Goal: Task Accomplishment & Management: Manage account settings

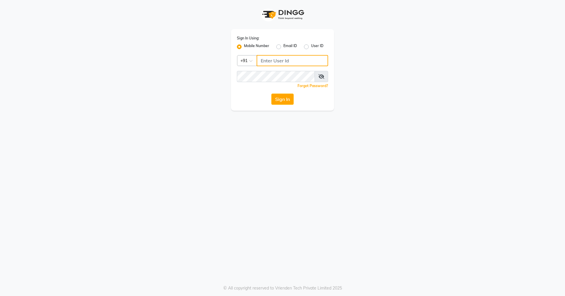
click at [275, 61] on input "Username" at bounding box center [293, 60] width 72 height 11
type input "9657507468"
click at [271, 94] on button "Sign In" at bounding box center [282, 99] width 22 height 11
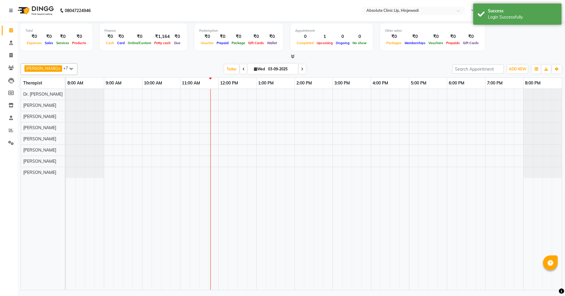
select select "en"
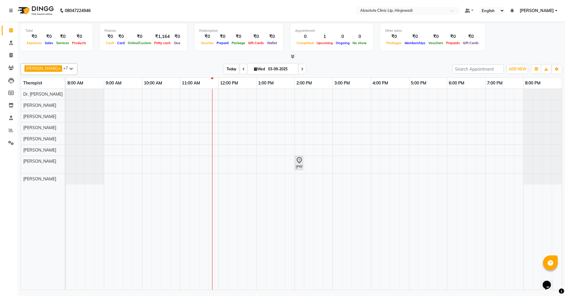
click at [239, 67] on span "Today" at bounding box center [231, 68] width 15 height 9
click at [239, 70] on span "Today" at bounding box center [231, 68] width 15 height 9
drag, startPoint x: 299, startPoint y: 163, endPoint x: 283, endPoint y: 161, distance: 16.3
click at [283, 161] on div "[PERSON_NAME], TK01, 02:00 PM-02:01 PM, SKIN CONSULTING [PERSON_NAME], TK01, 02…" at bounding box center [314, 189] width 496 height 201
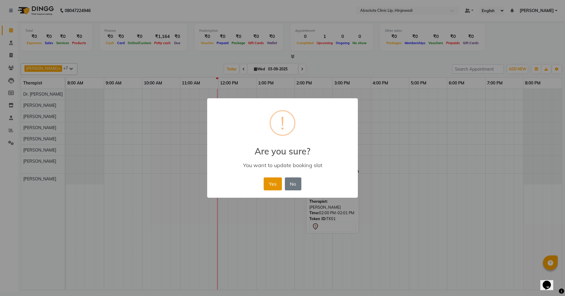
click at [270, 187] on button "Yes" at bounding box center [273, 183] width 18 height 13
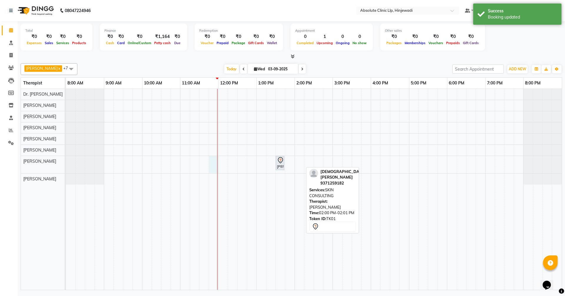
click at [214, 158] on div "[PERSON_NAME], TK01, 01:30 PM-01:31 PM, SKIN CONSULTING" at bounding box center [314, 189] width 496 height 201
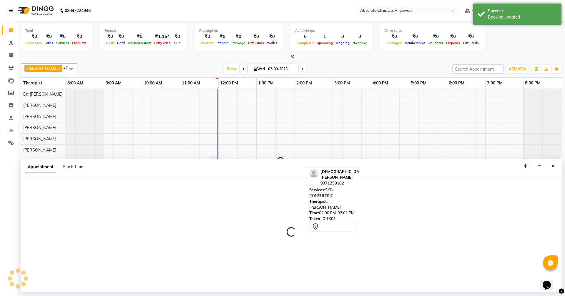
select select "44044"
select select "tentative"
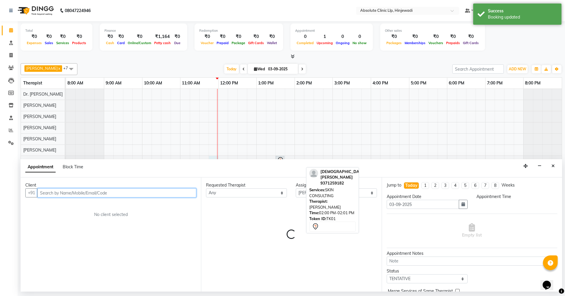
select select "705"
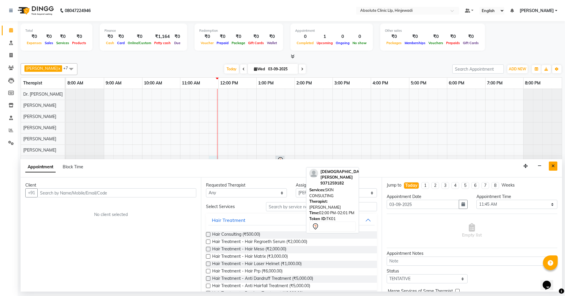
click at [550, 168] on button "Close" at bounding box center [553, 166] width 9 height 9
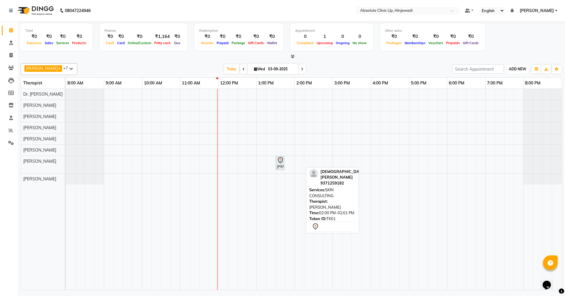
click at [518, 70] on span "ADD NEW" at bounding box center [517, 69] width 17 height 4
click at [501, 102] on link "Add Client" at bounding box center [504, 103] width 46 height 8
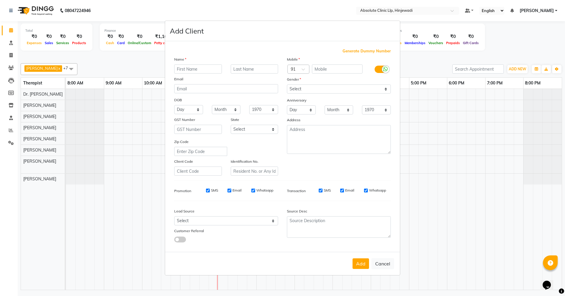
click at [208, 74] on input "text" at bounding box center [198, 68] width 48 height 9
type input "Sneh"
type input "Kumari"
click at [328, 65] on input "text" at bounding box center [337, 68] width 51 height 9
type input "9137236953"
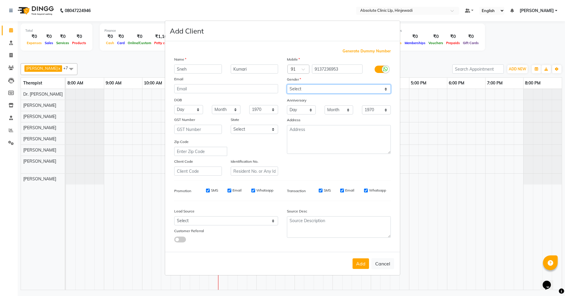
click at [332, 89] on select "Select [DEMOGRAPHIC_DATA] [DEMOGRAPHIC_DATA] Other Prefer Not To Say" at bounding box center [339, 88] width 104 height 9
select select "[DEMOGRAPHIC_DATA]"
click at [287, 84] on select "Select [DEMOGRAPHIC_DATA] [DEMOGRAPHIC_DATA] Other Prefer Not To Say" at bounding box center [339, 88] width 104 height 9
click at [362, 268] on button "Add" at bounding box center [361, 263] width 16 height 11
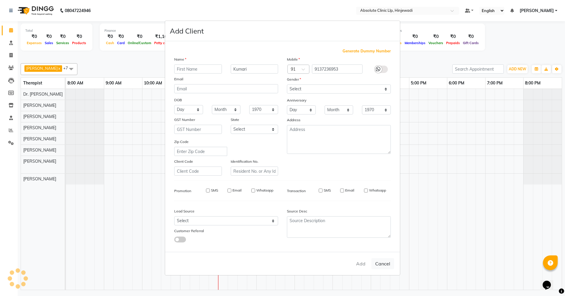
select select
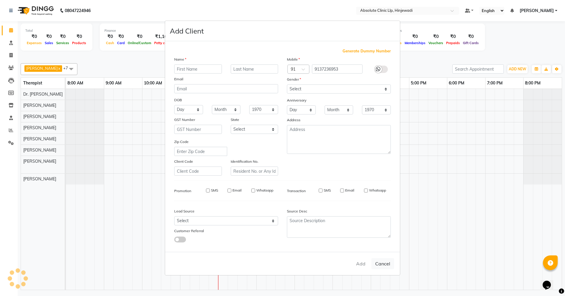
select select
checkbox input "false"
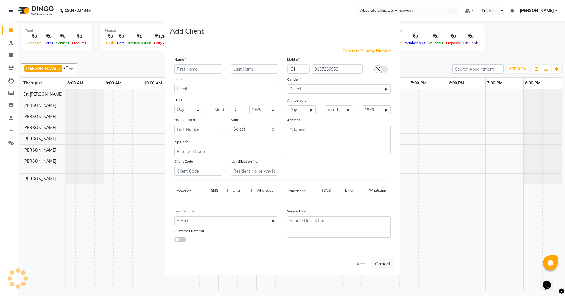
checkbox input "false"
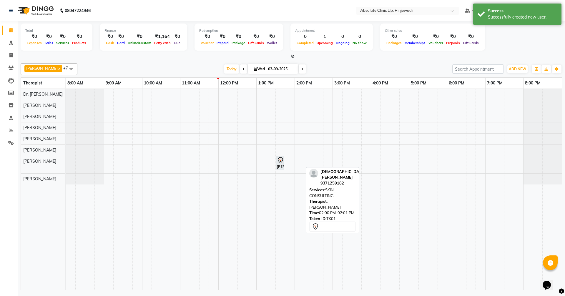
click at [408, 67] on div "[DATE] [DATE]" at bounding box center [264, 69] width 369 height 9
click at [239, 68] on span "Today" at bounding box center [231, 68] width 15 height 9
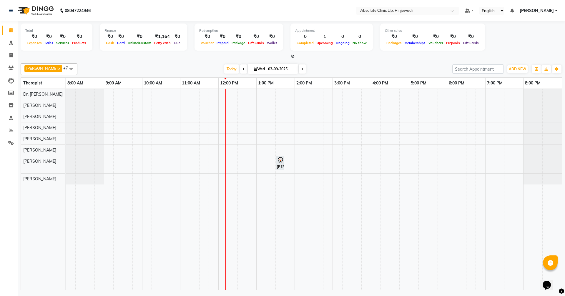
click at [403, 63] on div "[PERSON_NAME] x Dr. [PERSON_NAME] x [PERSON_NAME] x [PERSON_NAME] x [PERSON_NAM…" at bounding box center [291, 175] width 541 height 229
click at [8, 54] on span at bounding box center [11, 55] width 10 height 7
select select "service"
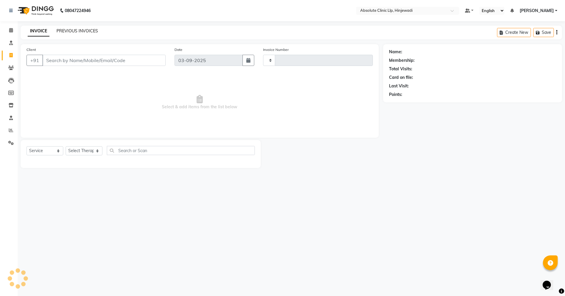
click at [81, 30] on link "PREVIOUS INVOICES" at bounding box center [76, 30] width 41 height 5
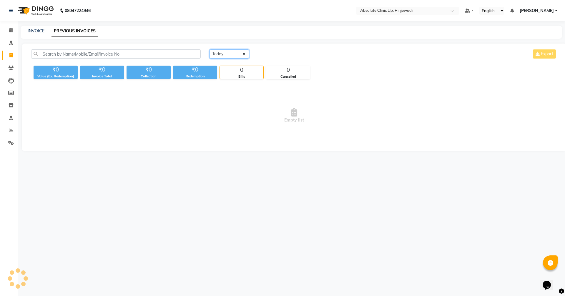
click at [233, 54] on select "[DATE] [DATE] Custom Range" at bounding box center [229, 53] width 39 height 9
select select "range"
click at [210, 49] on select "[DATE] [DATE] Custom Range" at bounding box center [229, 53] width 39 height 9
click at [281, 53] on input "03-09-2025" at bounding box center [277, 54] width 41 height 8
select select "9"
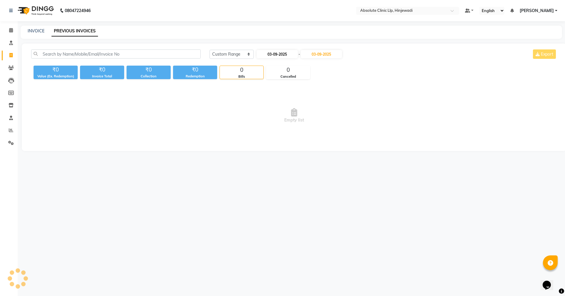
select select "2025"
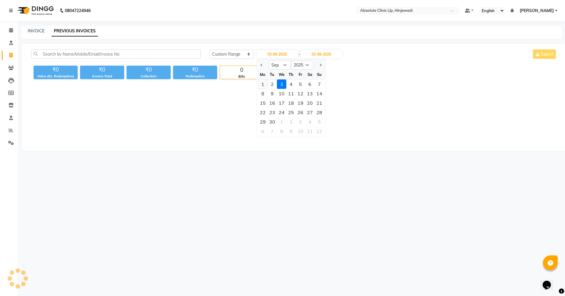
click at [263, 85] on div "1" at bounding box center [262, 83] width 9 height 9
type input "01-09-2025"
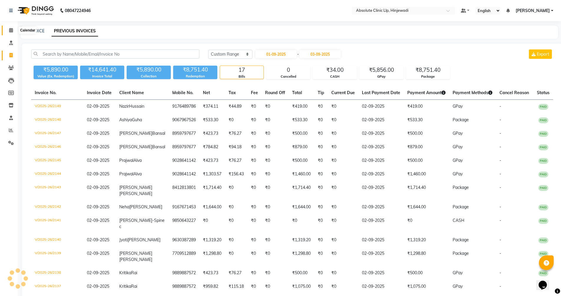
click at [10, 30] on icon at bounding box center [11, 30] width 4 height 4
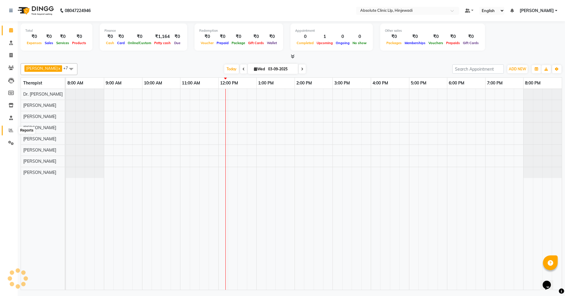
click at [11, 129] on icon at bounding box center [11, 130] width 4 height 4
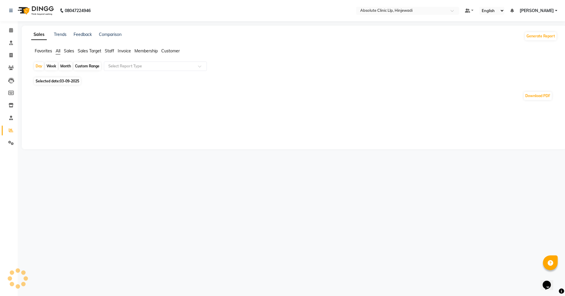
click at [67, 53] on span "Sales" at bounding box center [69, 50] width 10 height 5
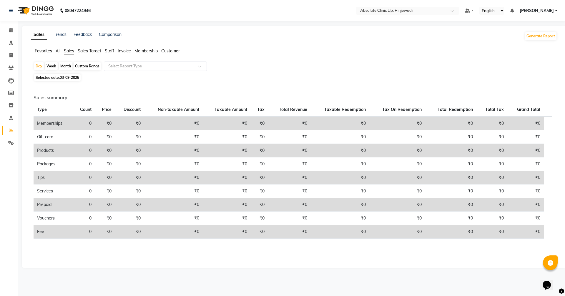
click at [62, 66] on div "Month" at bounding box center [66, 66] width 14 height 8
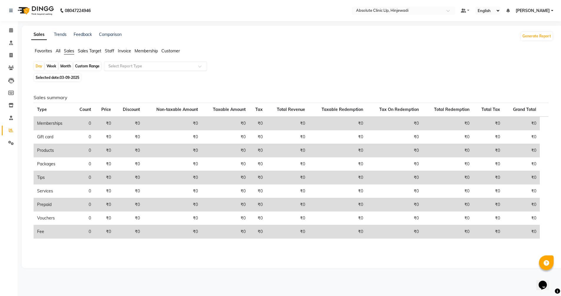
select select "9"
select select "2025"
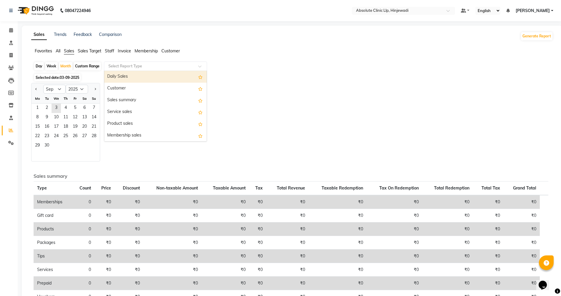
click at [146, 65] on input "text" at bounding box center [149, 66] width 85 height 6
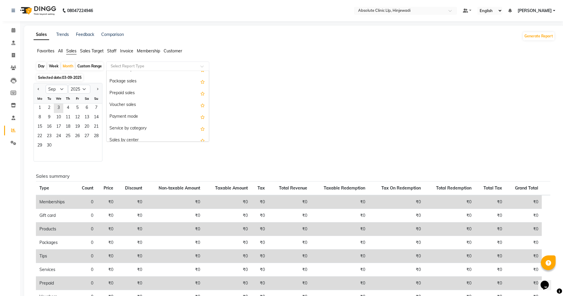
scroll to position [82, 0]
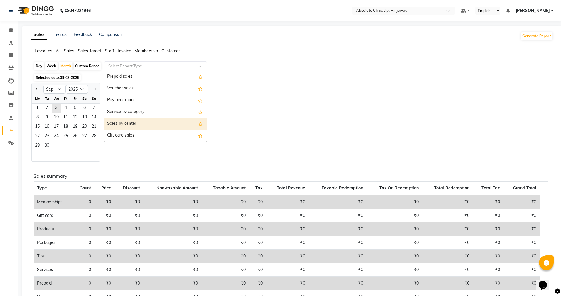
click at [132, 123] on div "Sales by center" at bounding box center [155, 124] width 102 height 12
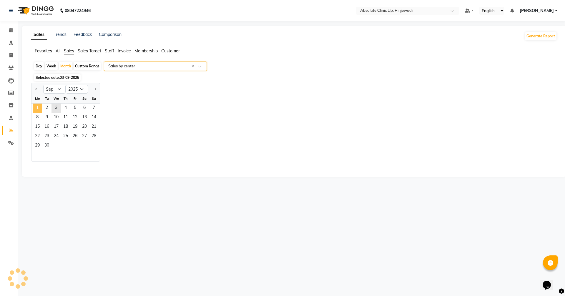
click at [39, 108] on span "1" at bounding box center [37, 108] width 9 height 9
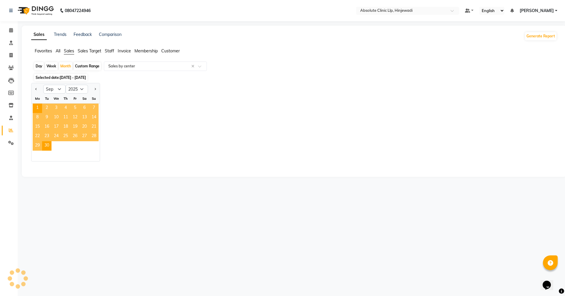
select select "full_report"
select select "csv"
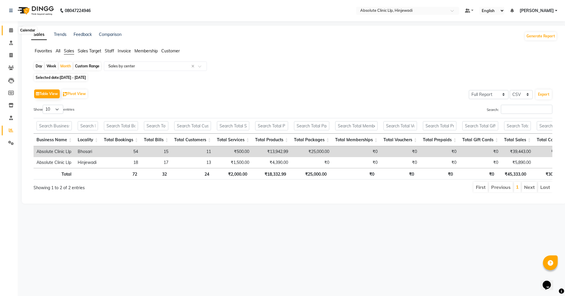
click at [9, 31] on icon at bounding box center [11, 30] width 4 height 4
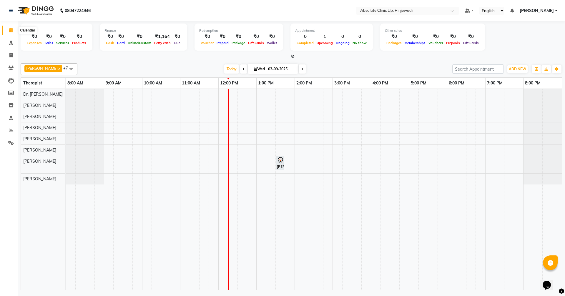
click at [10, 28] on icon at bounding box center [11, 30] width 4 height 4
click at [239, 67] on span "Today" at bounding box center [231, 68] width 15 height 9
click at [10, 56] on icon at bounding box center [10, 55] width 3 height 4
select select "service"
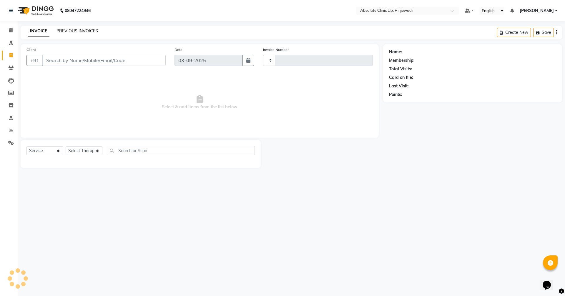
type input "2150"
select select "5113"
click at [94, 31] on link "PREVIOUS INVOICES" at bounding box center [76, 30] width 41 height 5
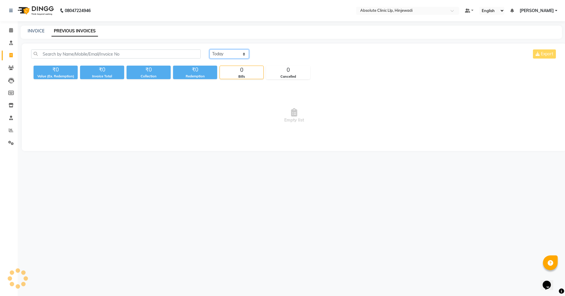
click at [231, 55] on select "[DATE] [DATE] Custom Range" at bounding box center [229, 53] width 39 height 9
select select "range"
click at [210, 49] on select "[DATE] [DATE] Custom Range" at bounding box center [229, 53] width 39 height 9
click at [274, 56] on input "03-09-2025" at bounding box center [277, 54] width 41 height 8
select select "9"
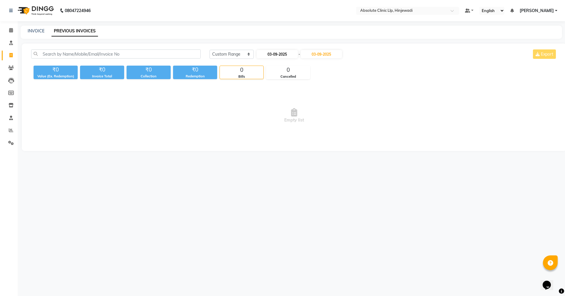
select select "2025"
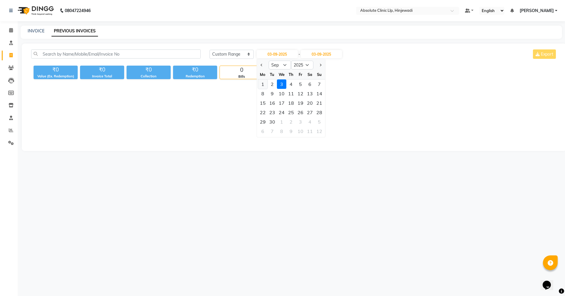
click at [265, 84] on div "1" at bounding box center [262, 83] width 9 height 9
type input "01-09-2025"
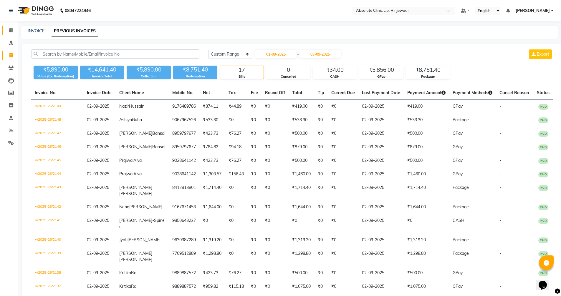
click at [11, 26] on link "Calendar" at bounding box center [9, 31] width 14 height 10
